Goal: Information Seeking & Learning: Learn about a topic

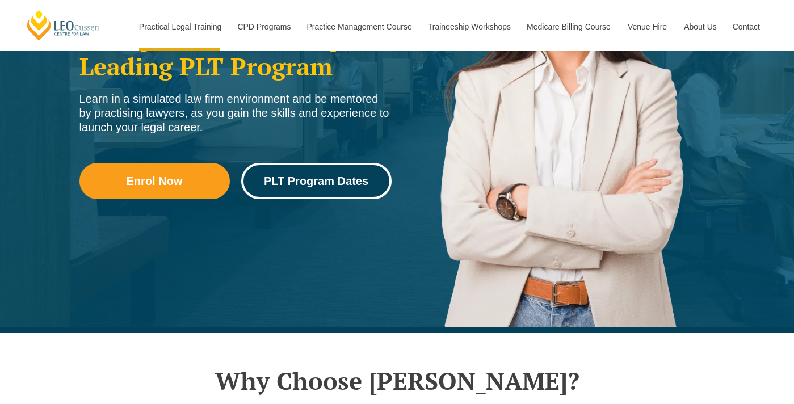
click at [318, 178] on span "PLT Program Dates" at bounding box center [316, 180] width 104 height 11
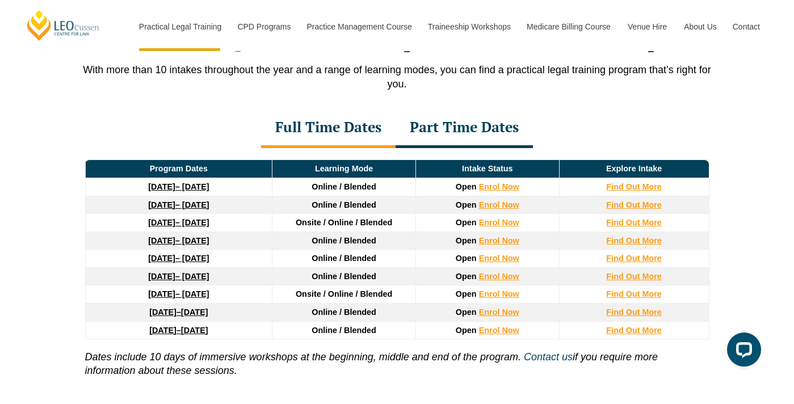
scroll to position [1514, 0]
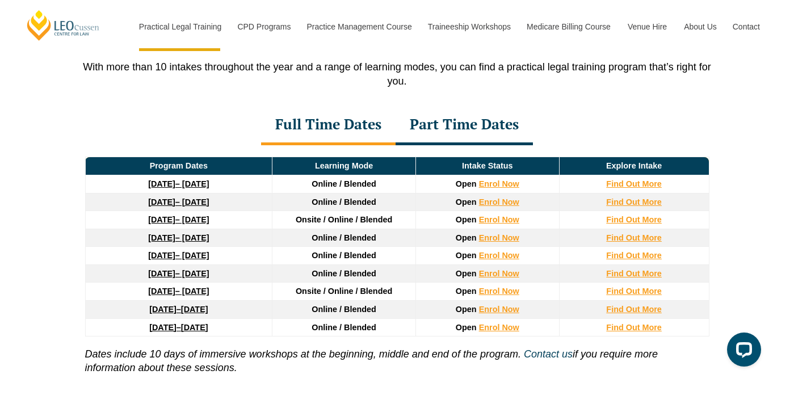
click at [481, 124] on div "Part Time Dates" at bounding box center [463, 126] width 137 height 40
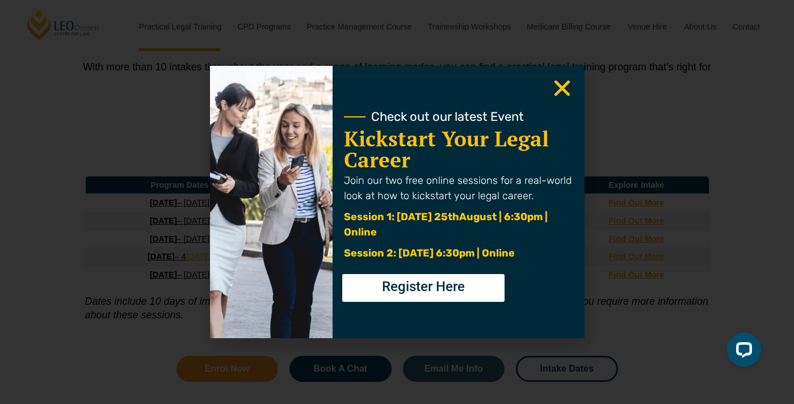
click at [558, 87] on icon "Close" at bounding box center [562, 88] width 22 height 22
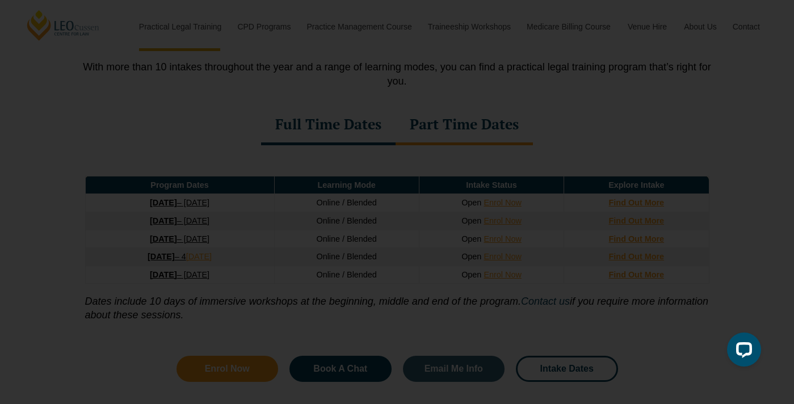
click at [561, 92] on icon "Close" at bounding box center [562, 88] width 22 height 22
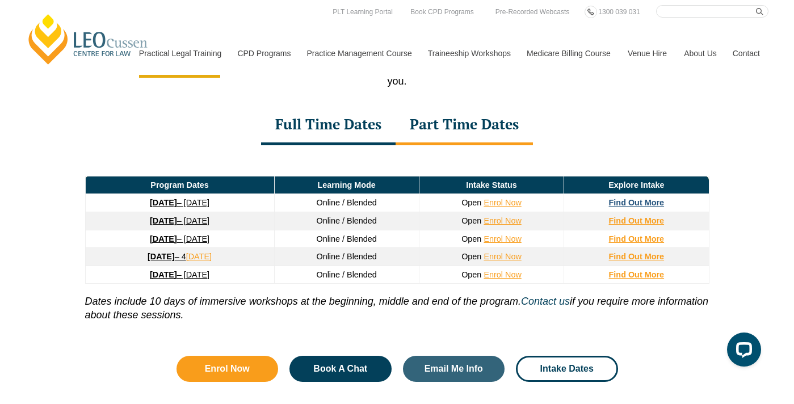
click at [647, 204] on strong "Find Out More" at bounding box center [637, 202] width 56 height 9
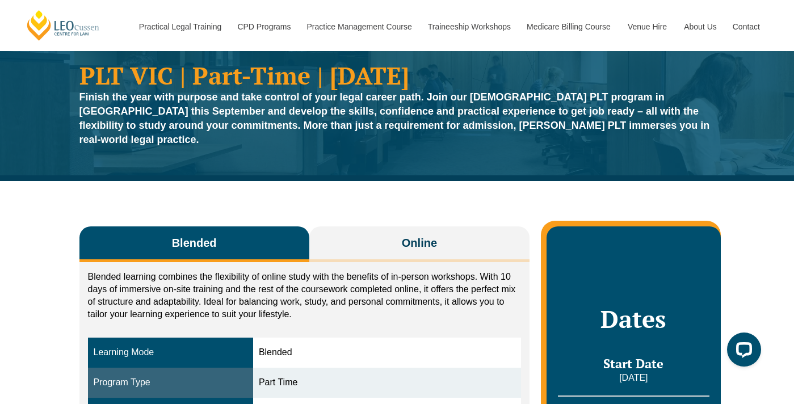
scroll to position [44, 0]
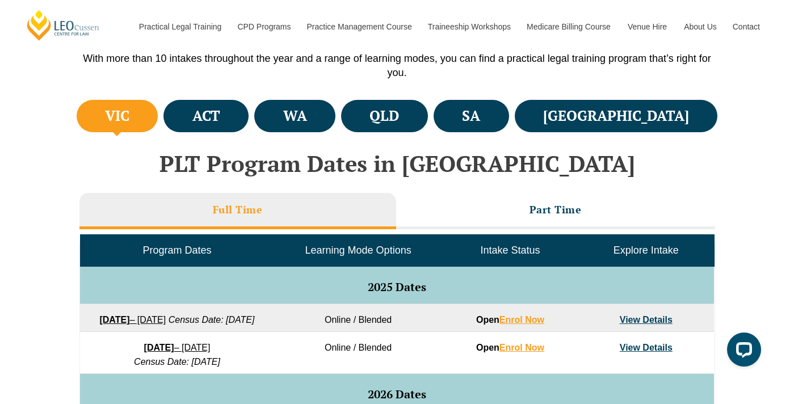
scroll to position [378, 0]
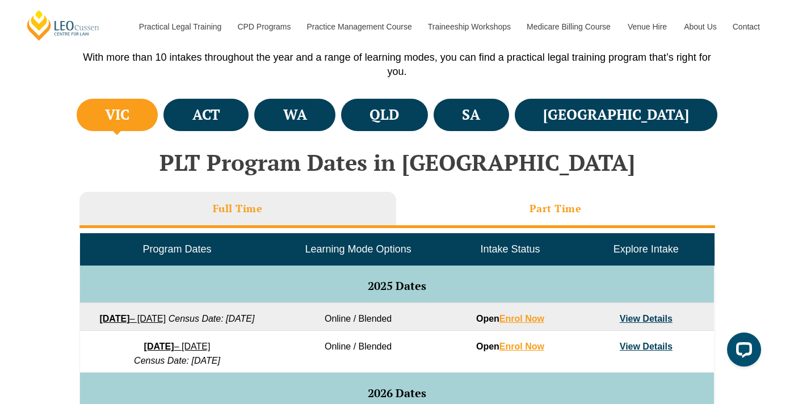
click at [477, 225] on li "Part Time" at bounding box center [555, 210] width 319 height 36
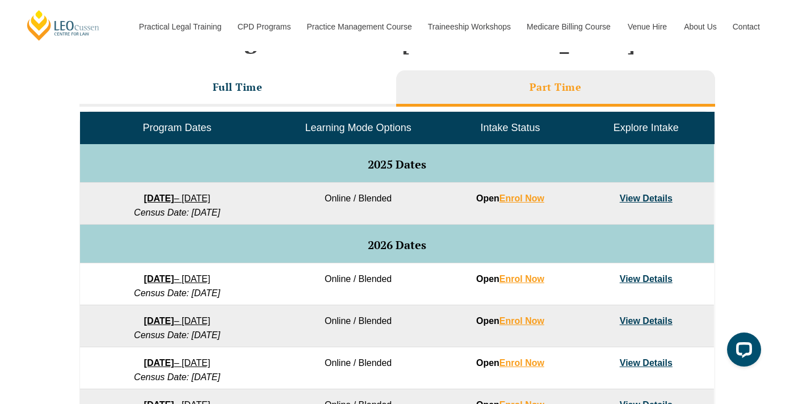
scroll to position [500, 0]
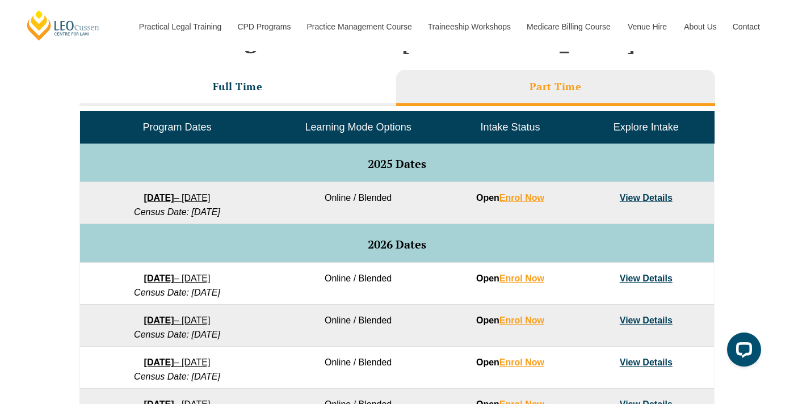
click at [657, 279] on link "View Details" at bounding box center [646, 279] width 53 height 10
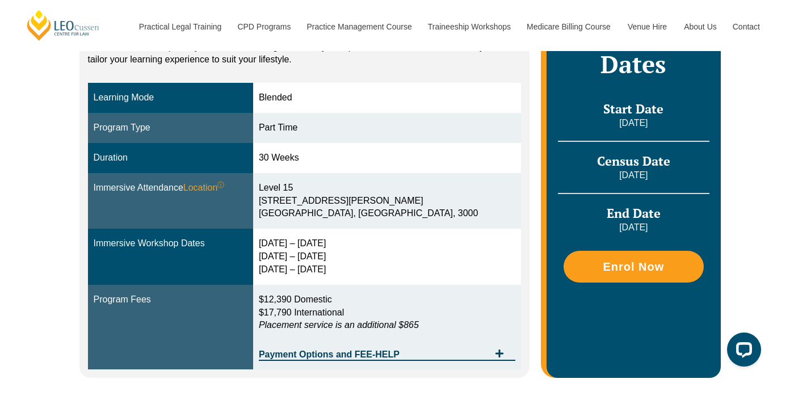
scroll to position [287, 0]
